Goal: Navigation & Orientation: Find specific page/section

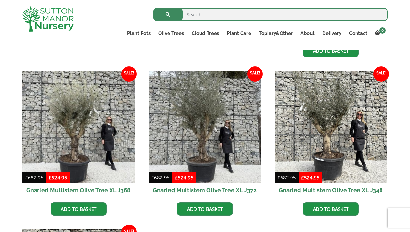
scroll to position [375, 0]
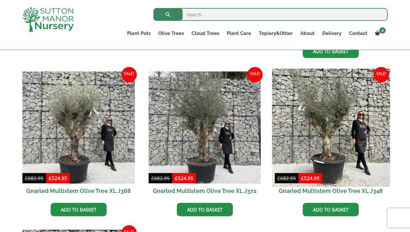
click at [327, 93] on img at bounding box center [331, 128] width 118 height 118
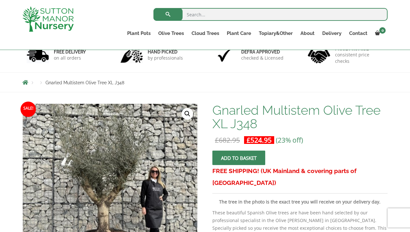
scroll to position [45, 0]
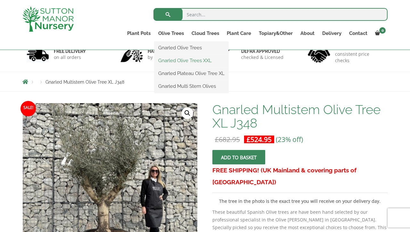
click at [177, 60] on link "Gnarled Olive Trees XXL" at bounding box center [191, 61] width 74 height 10
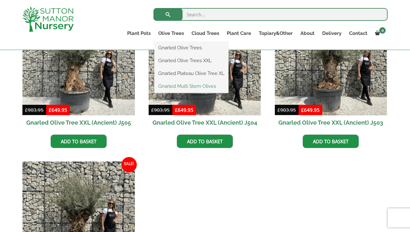
scroll to position [1093, 0]
